Goal: Information Seeking & Learning: Learn about a topic

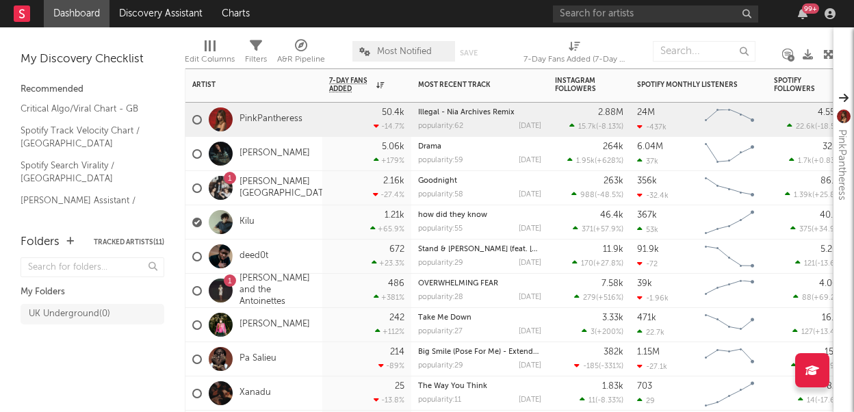
click at [304, 232] on div "Kilu" at bounding box center [253, 222] width 137 height 34
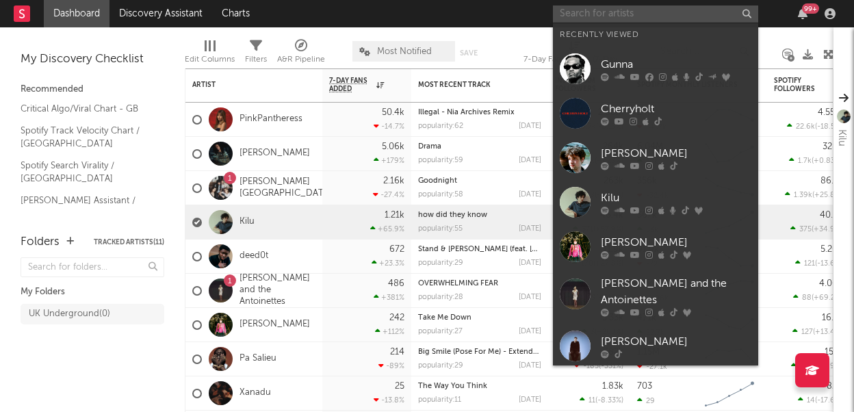
click at [579, 12] on input "text" at bounding box center [655, 13] width 205 height 17
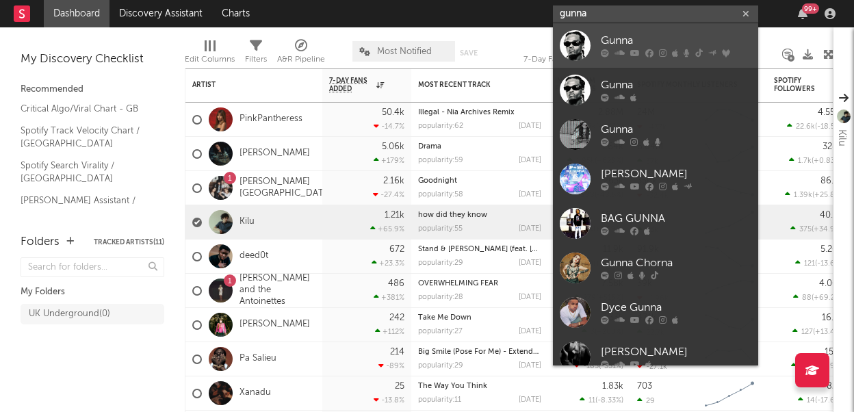
type input "gunna"
click at [609, 38] on div "Gunna" at bounding box center [676, 41] width 150 height 16
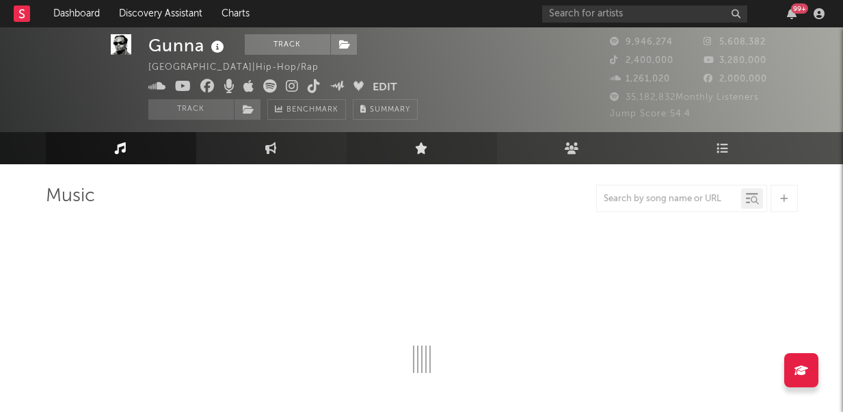
scroll to position [41, 0]
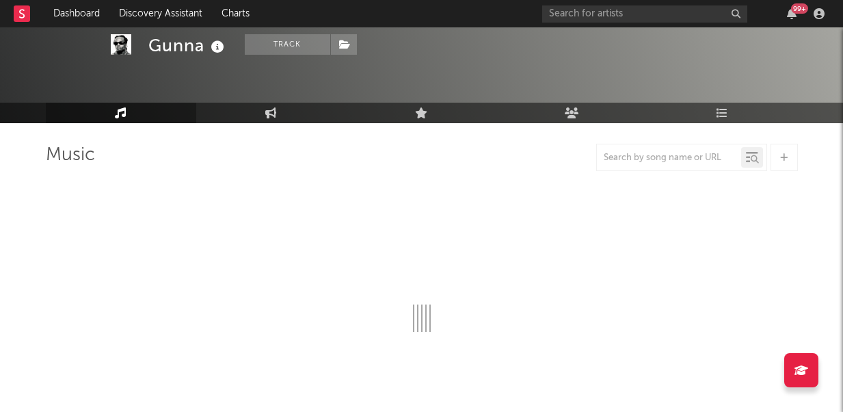
select select "6m"
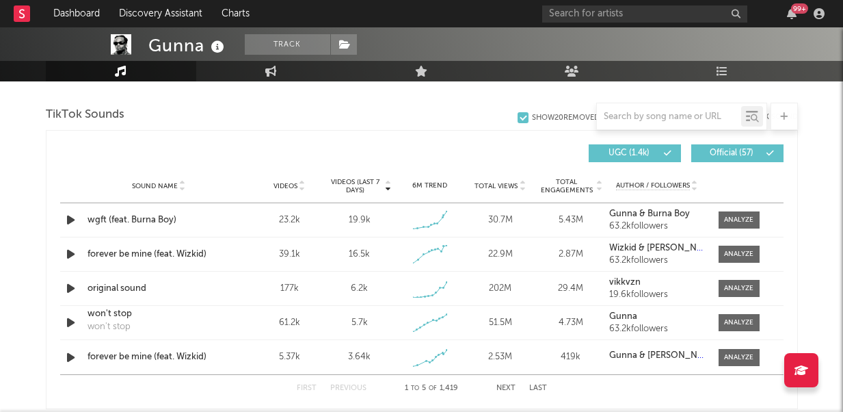
scroll to position [823, 0]
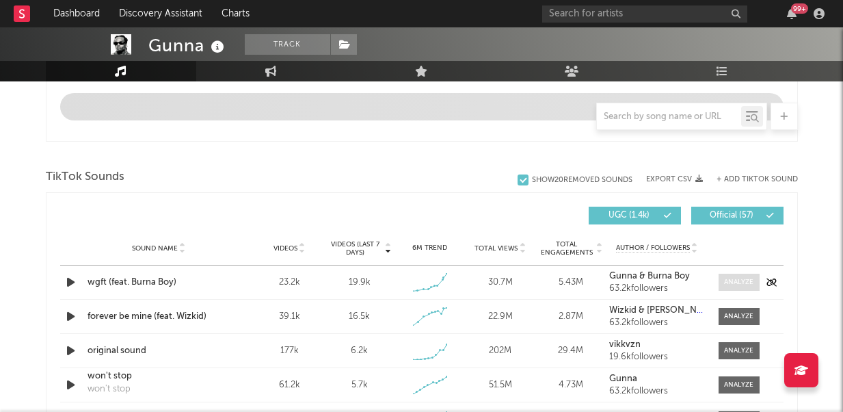
click at [731, 277] on div at bounding box center [738, 282] width 29 height 10
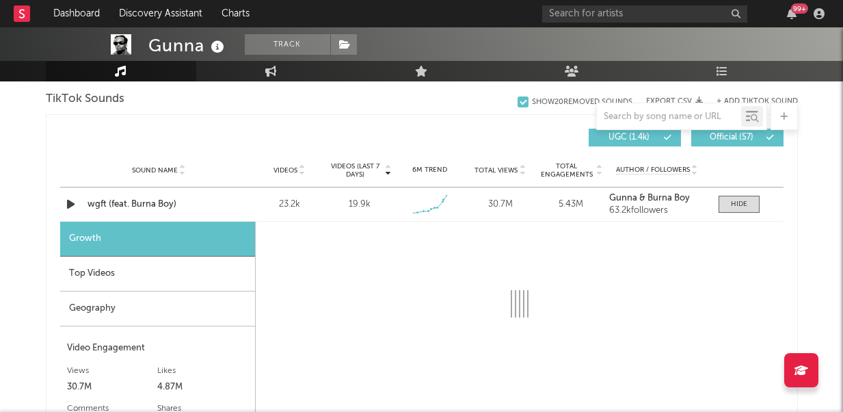
scroll to position [914, 0]
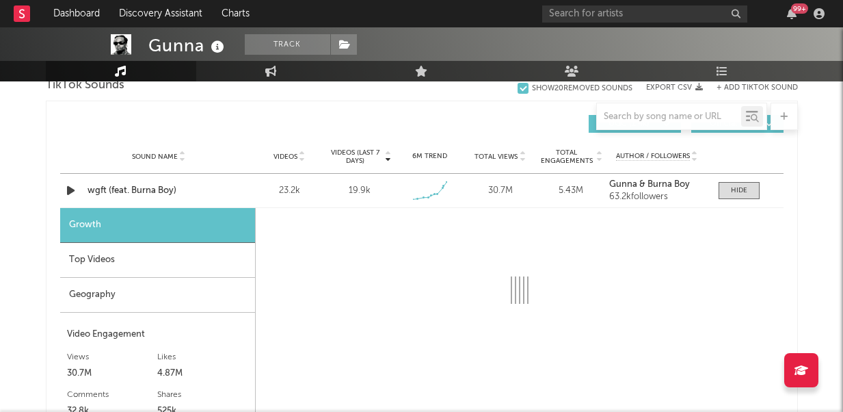
select select "1w"
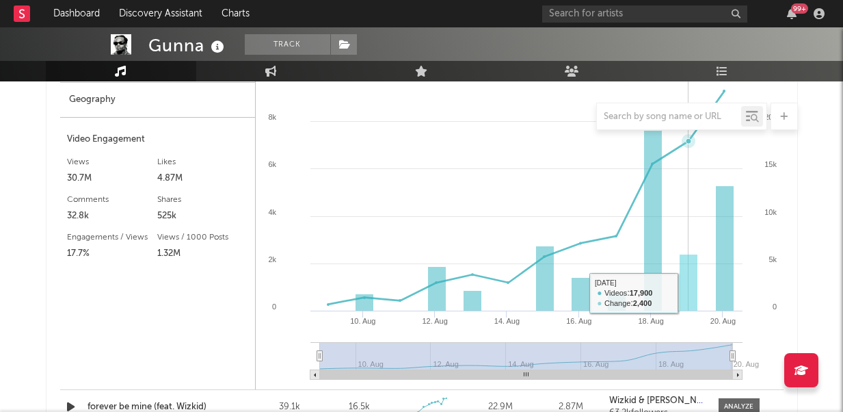
scroll to position [1137, 0]
